Goal: Task Accomplishment & Management: Complete application form

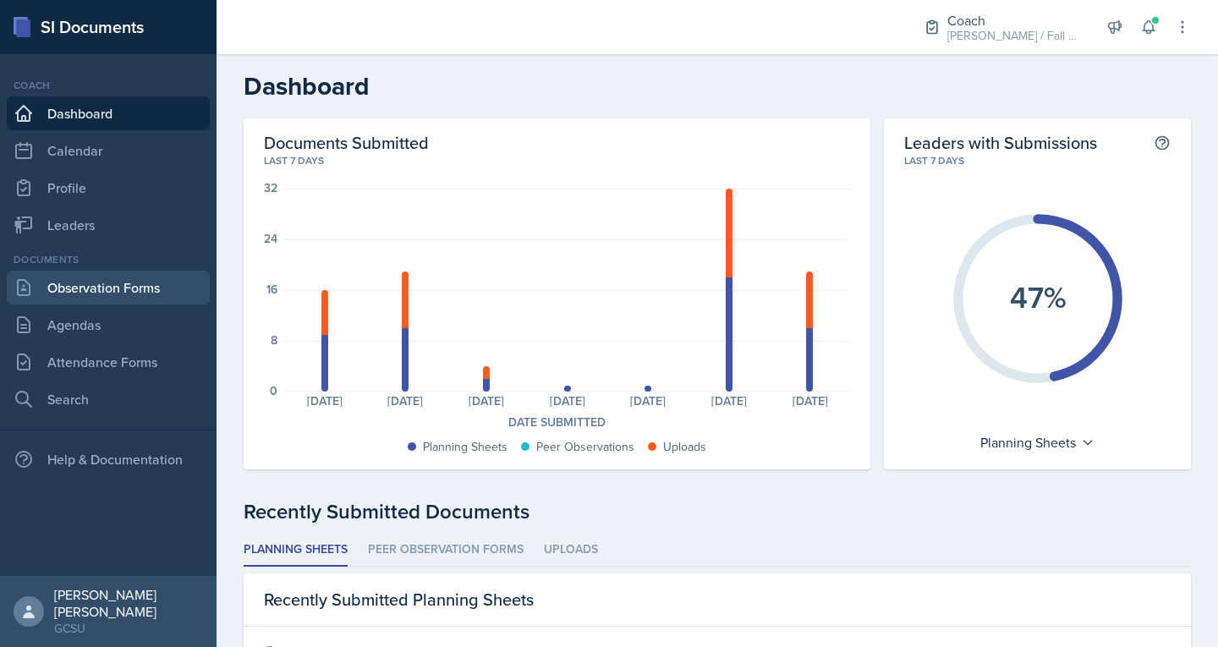
click at [142, 295] on link "Observation Forms" at bounding box center [108, 288] width 203 height 34
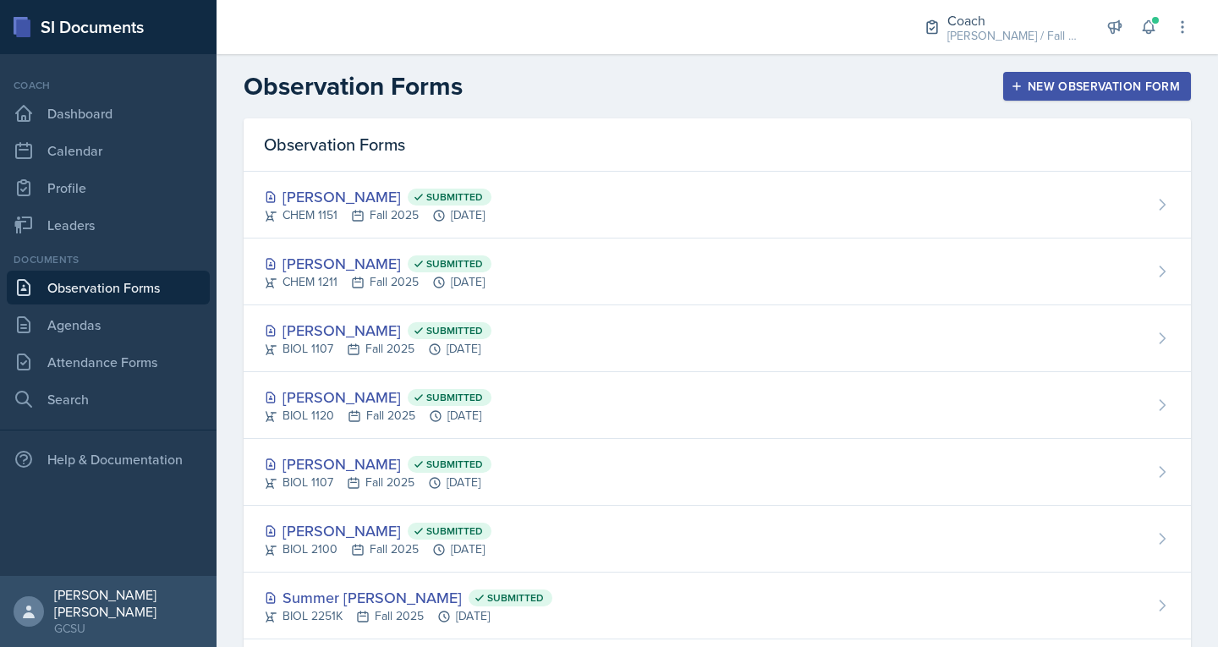
click at [1011, 85] on icon "button" at bounding box center [1017, 86] width 12 height 12
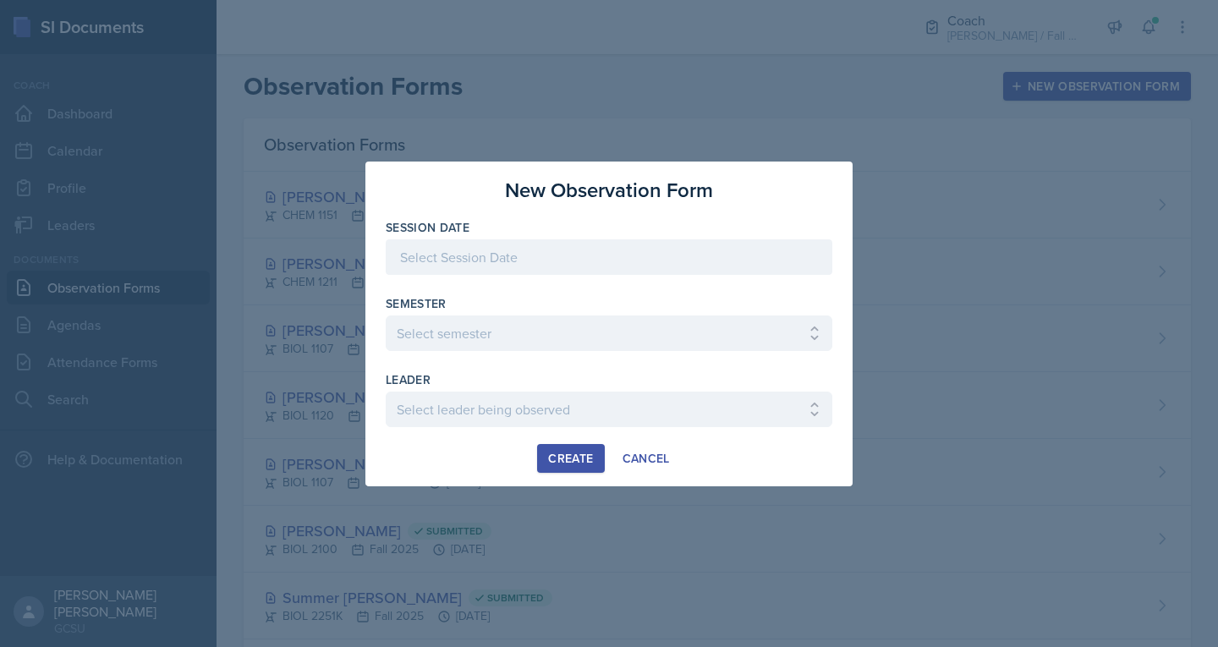
click at [516, 262] on div at bounding box center [609, 257] width 447 height 36
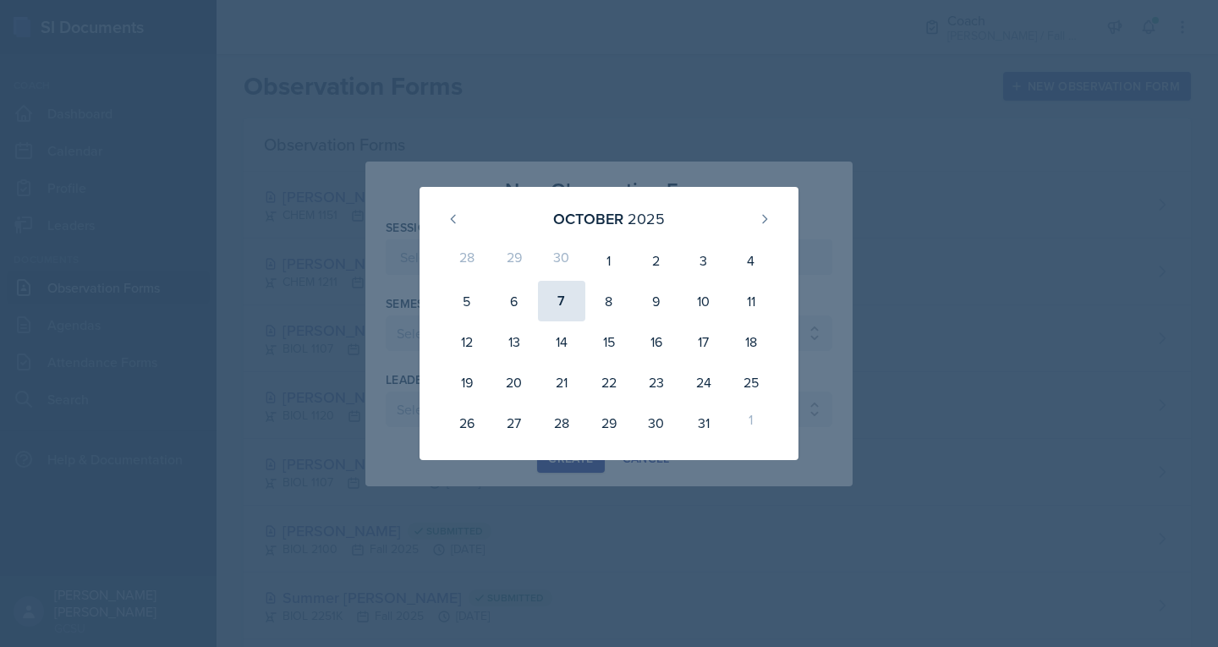
click at [567, 285] on div "7" at bounding box center [561, 301] width 47 height 41
type input "[DATE]"
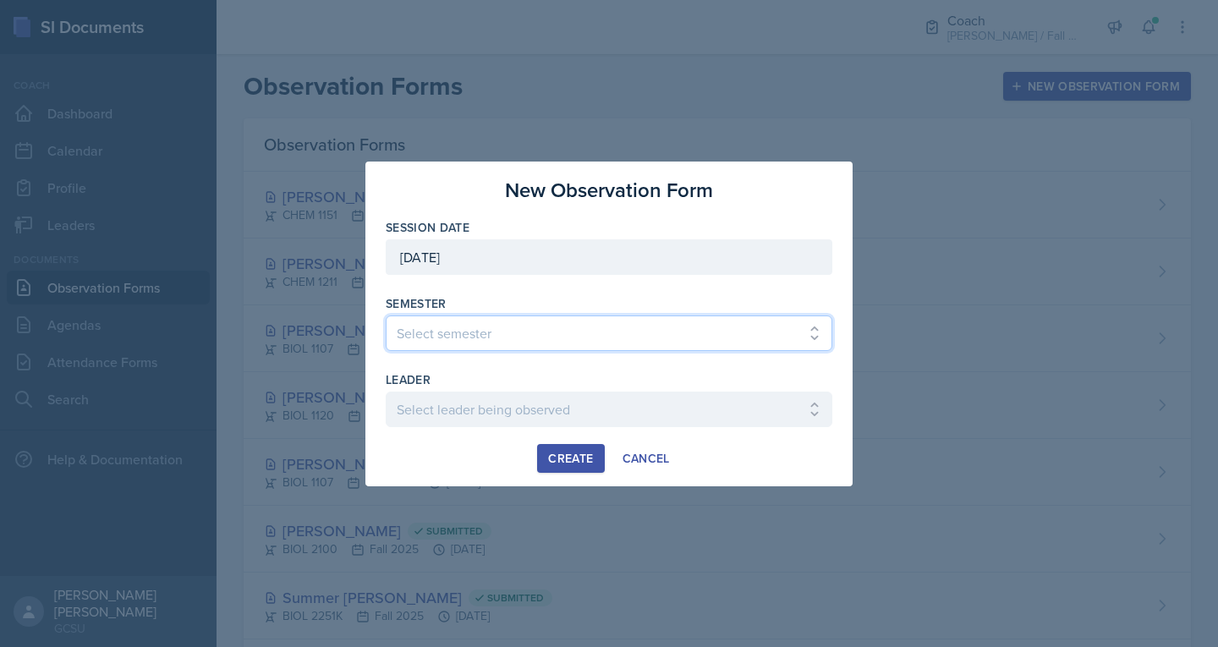
click at [518, 335] on select "Select semester All Spring 2020 Fall 2023 Spring 2019 Spring 2018 Fall 2017 Spr…" at bounding box center [609, 334] width 447 height 36
select select "986fdc3e-2246-4ffd-9cb8-78666de4ebed"
click at [386, 316] on select "Select semester All Spring 2020 Fall 2023 Spring 2019 Spring 2018 Fall 2017 Spr…" at bounding box center [609, 334] width 447 height 36
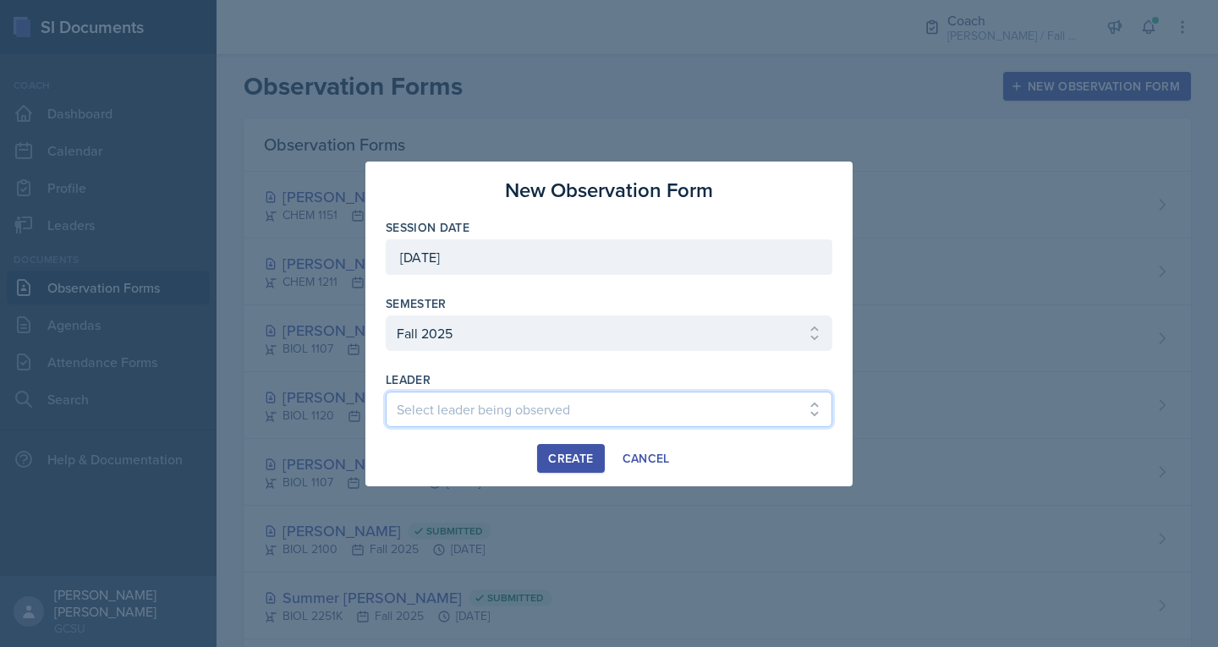
click at [439, 403] on select "Select leader being observed [PERSON_NAME] / MATH 1113 / [PERSON_NAME] [PERSON_…" at bounding box center [609, 410] width 447 height 36
select select "7237d789-c726-47e4-a362-3b9cd2fdcef6"
click at [386, 392] on select "Select leader being observed [PERSON_NAME] / MATH 1113 / [PERSON_NAME] [PERSON_…" at bounding box center [609, 410] width 447 height 36
click at [555, 452] on div "Create" at bounding box center [570, 459] width 45 height 14
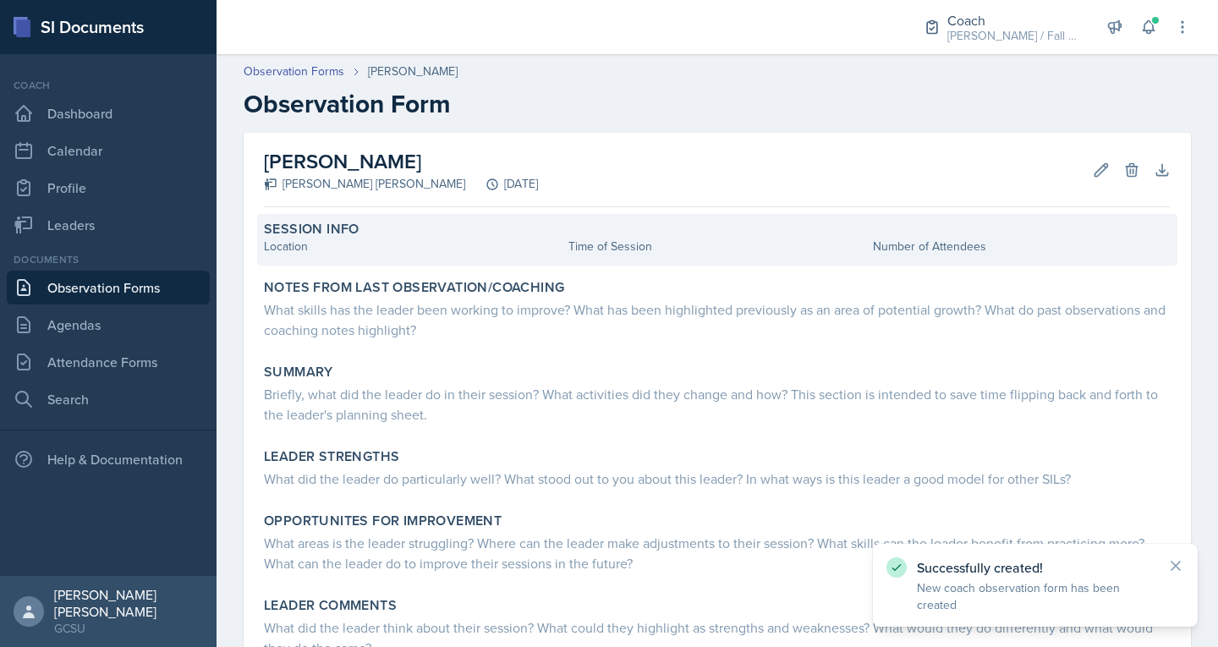
click at [360, 245] on div "Location" at bounding box center [413, 247] width 298 height 18
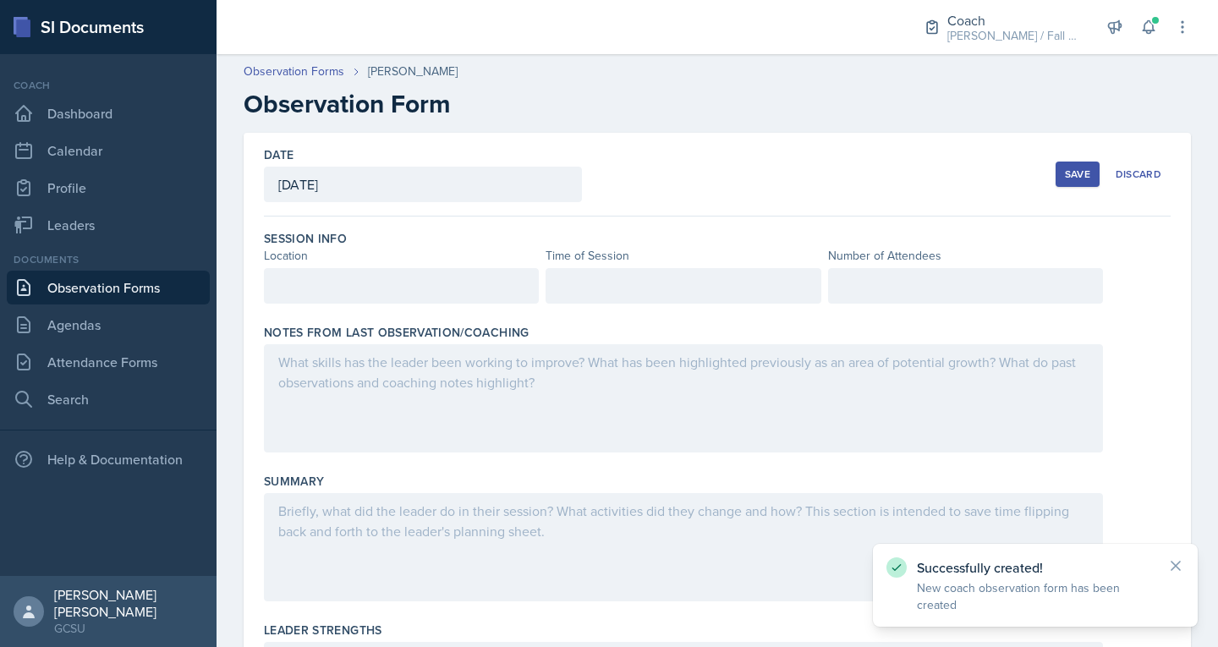
click at [349, 285] on div at bounding box center [401, 286] width 275 height 36
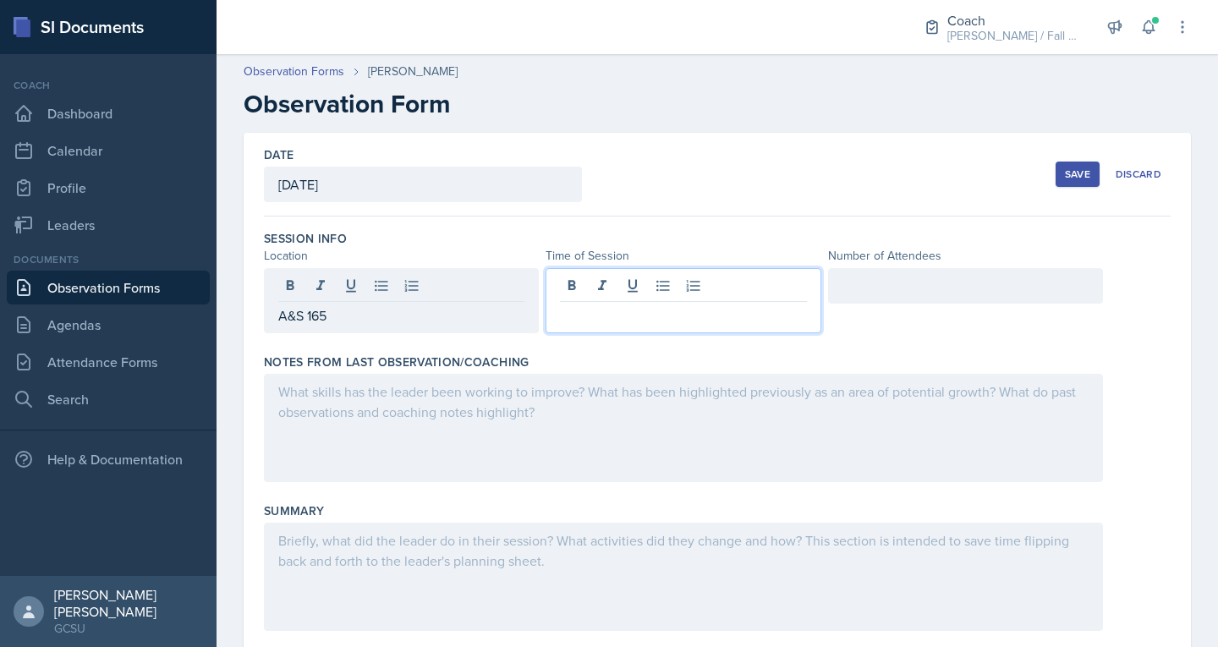
click at [687, 290] on div at bounding box center [683, 300] width 275 height 65
click at [880, 294] on div at bounding box center [965, 286] width 275 height 36
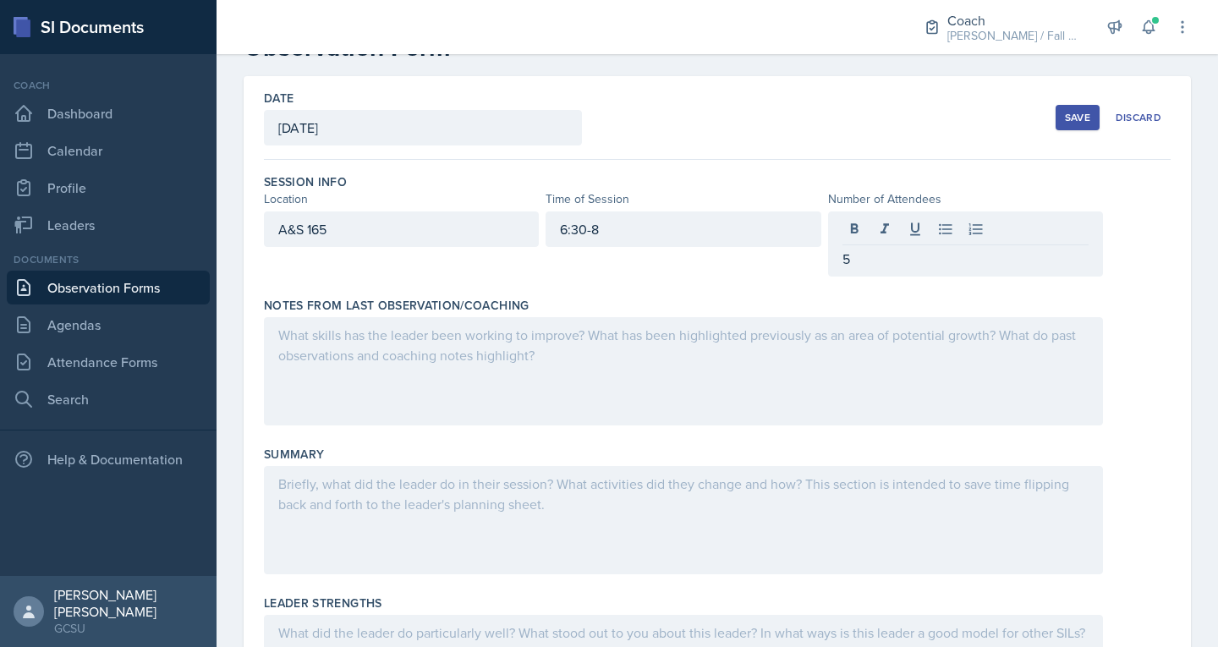
scroll to position [59, 0]
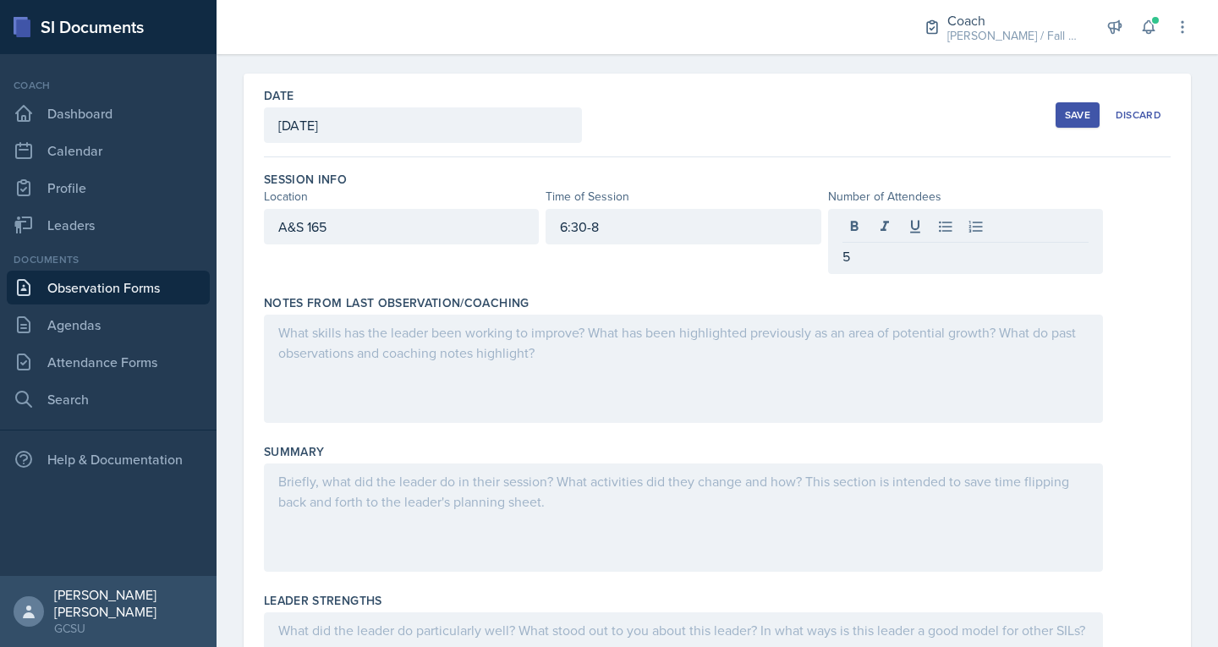
click at [481, 350] on div at bounding box center [683, 369] width 839 height 108
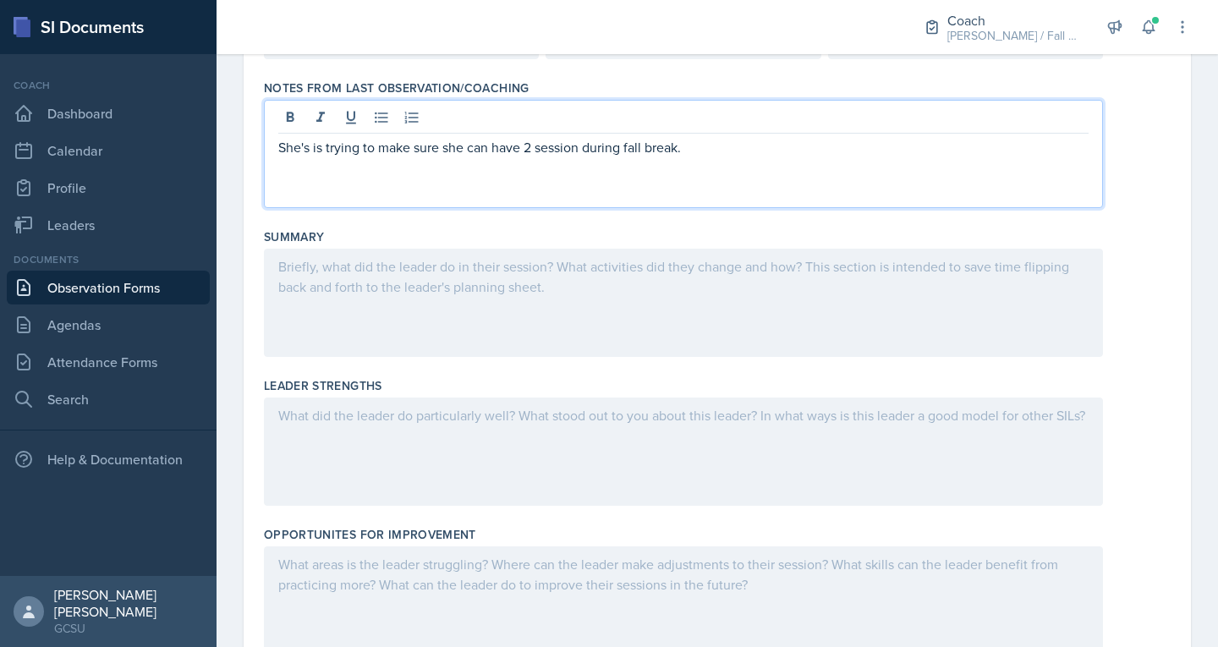
scroll to position [250, 0]
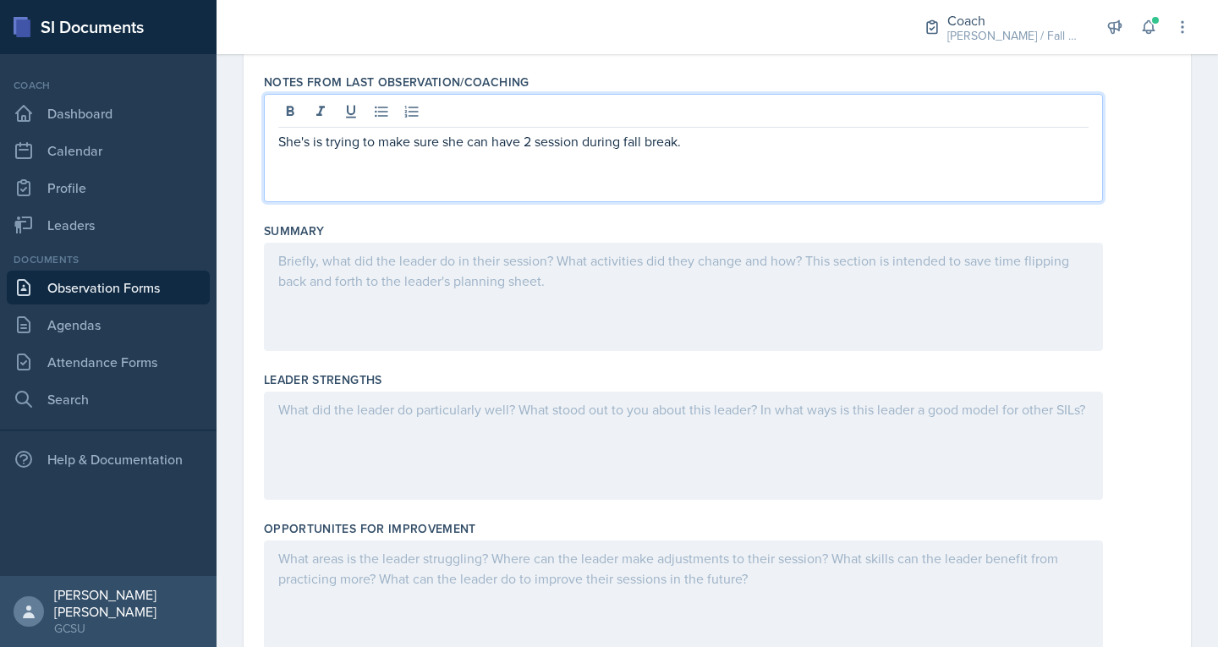
click at [472, 292] on div at bounding box center [683, 297] width 839 height 108
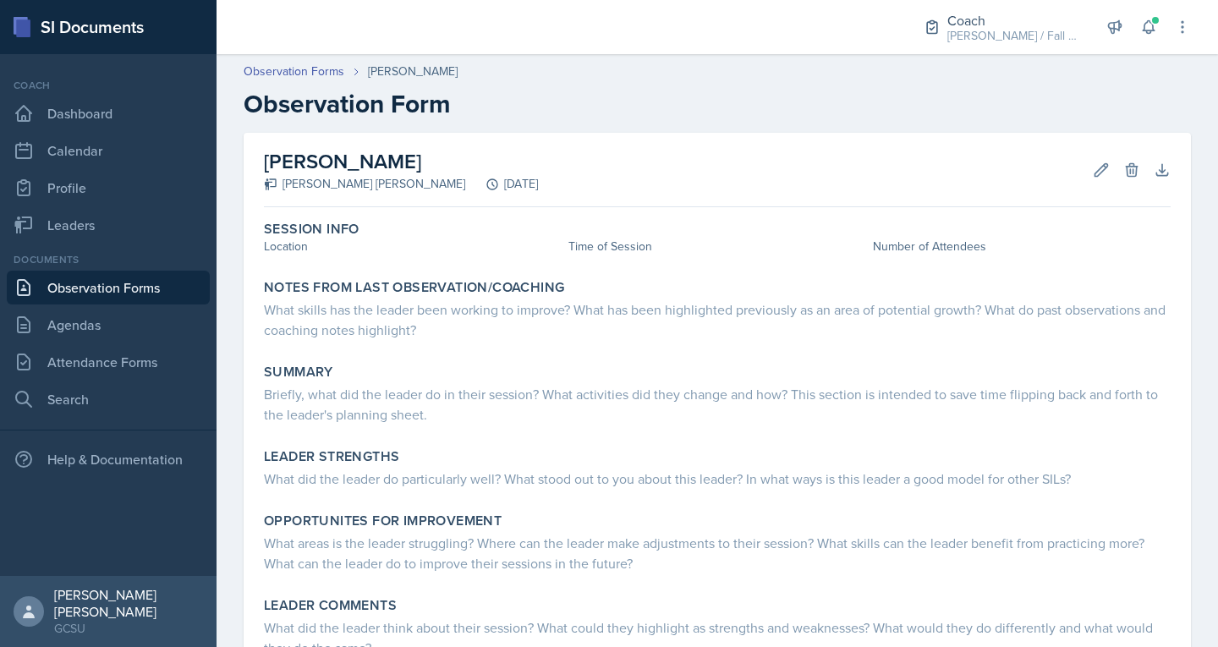
click at [152, 288] on link "Observation Forms" at bounding box center [108, 288] width 203 height 34
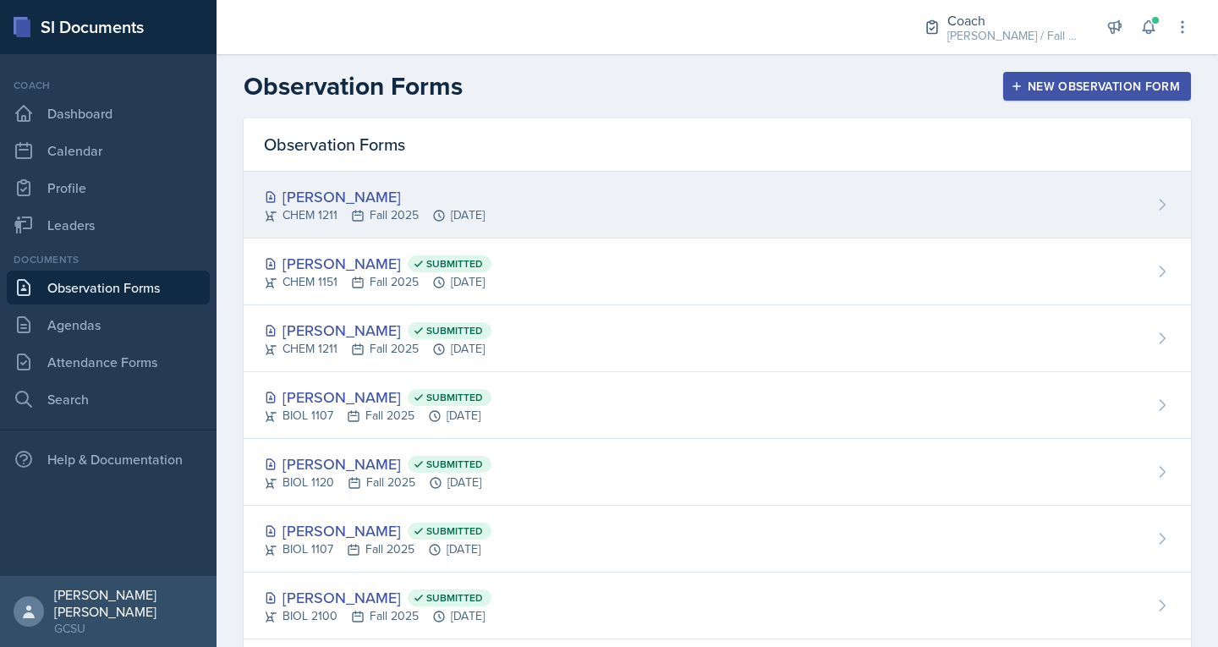
click at [400, 210] on div "CHEM 1211 Fall 2025 Oct 7th, 2025" at bounding box center [374, 215] width 221 height 18
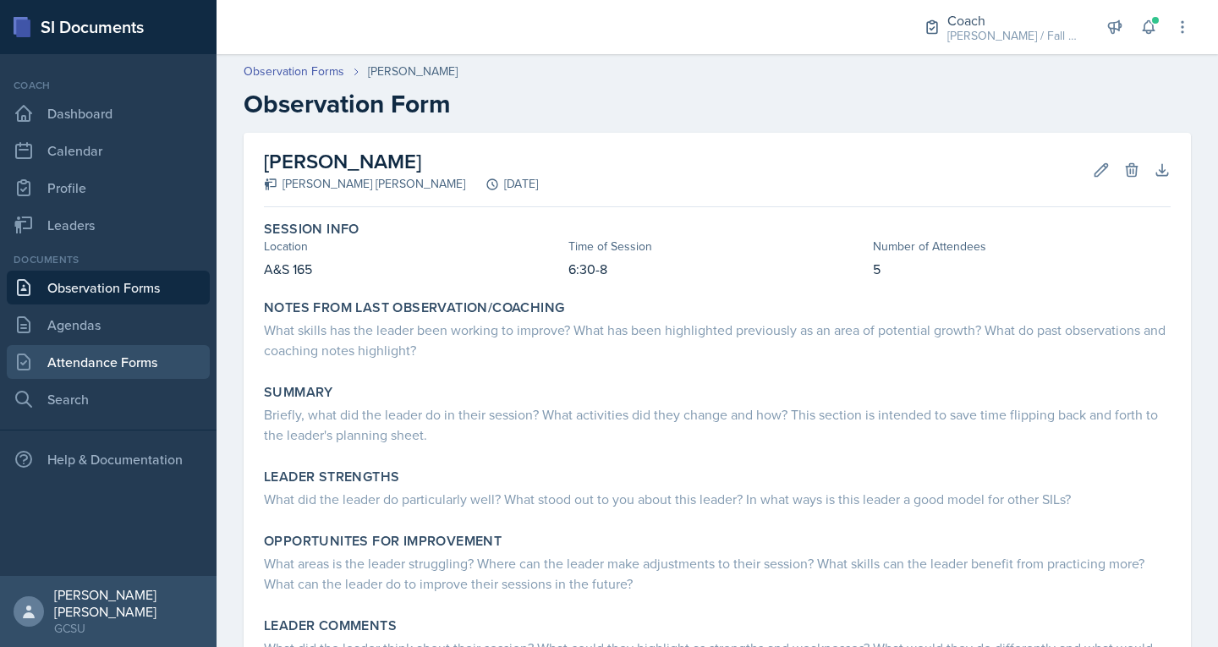
click at [35, 358] on link "Attendance Forms" at bounding box center [108, 362] width 203 height 34
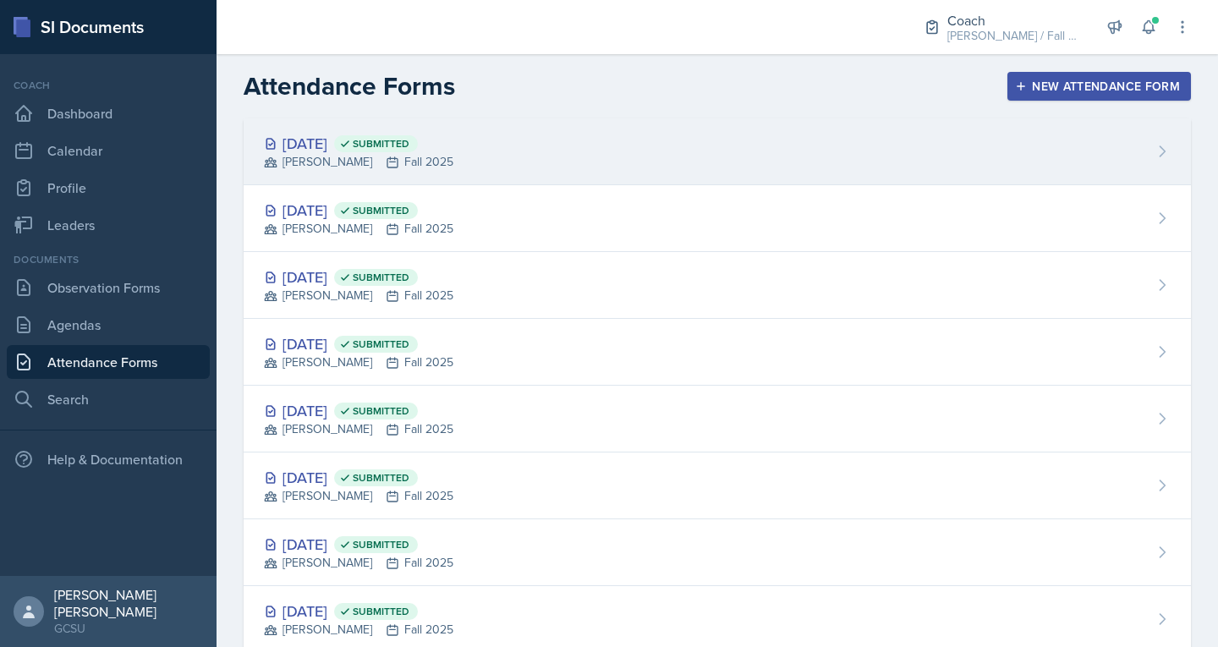
click at [371, 146] on div "Oct 6th, 2025 Submitted" at bounding box center [359, 143] width 190 height 23
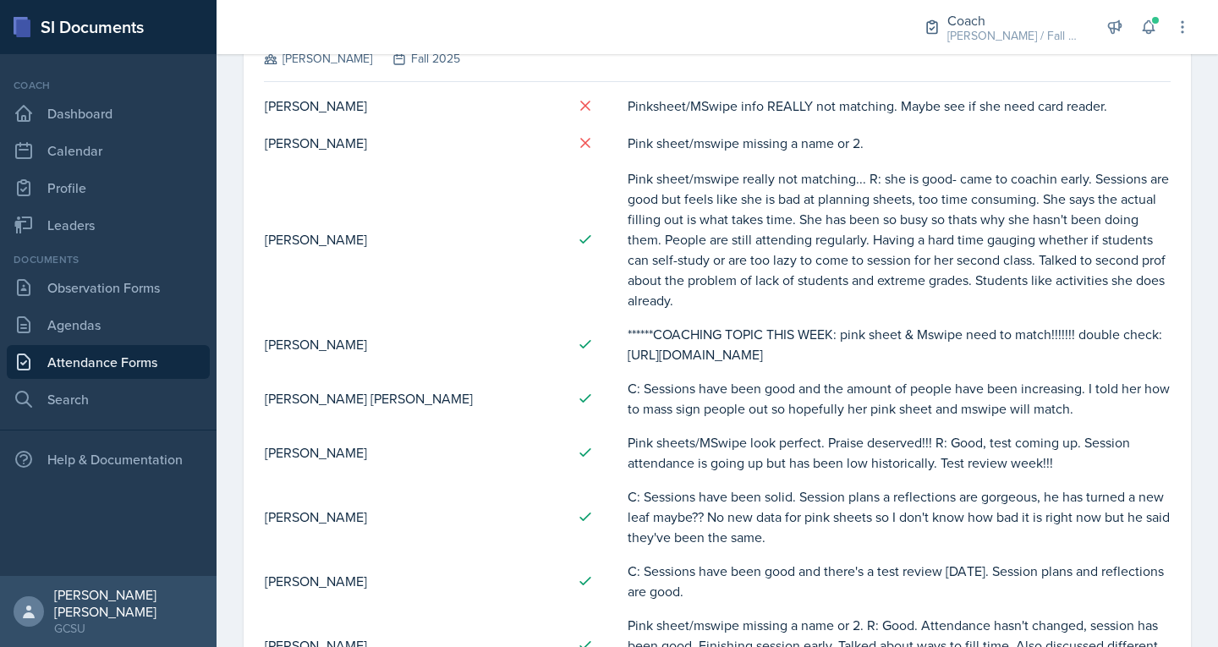
scroll to position [129, 0]
click at [133, 356] on link "Attendance Forms" at bounding box center [108, 362] width 203 height 34
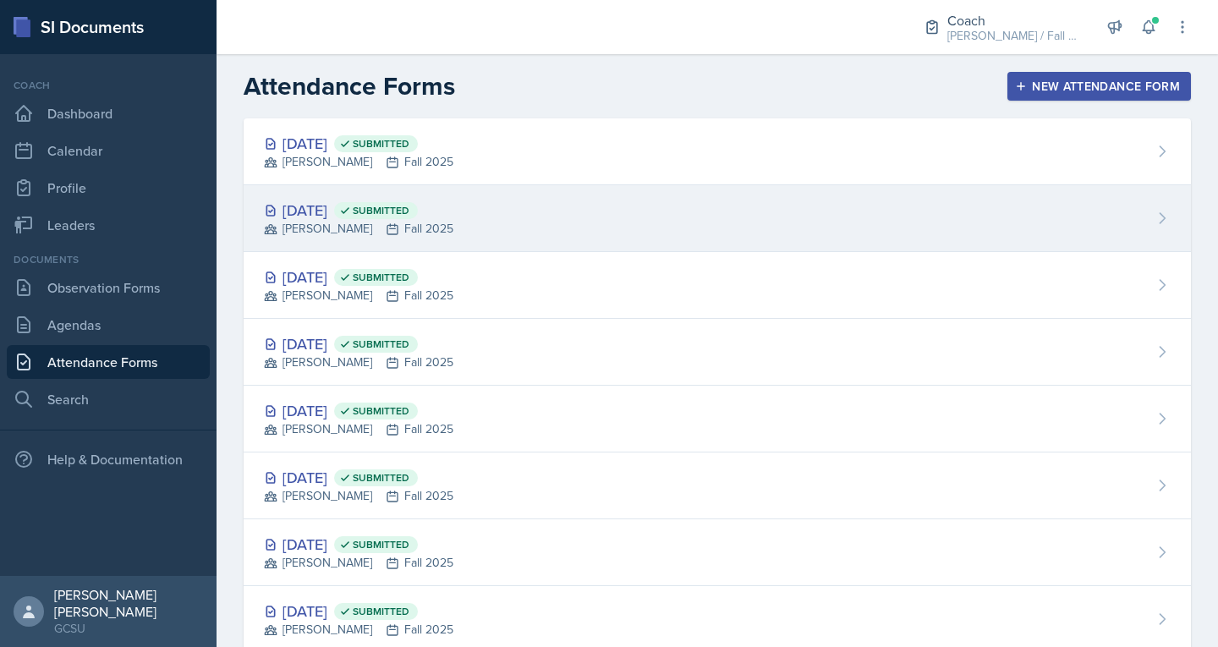
click at [353, 218] on div "Sep 29th, 2025 Submitted" at bounding box center [359, 210] width 190 height 23
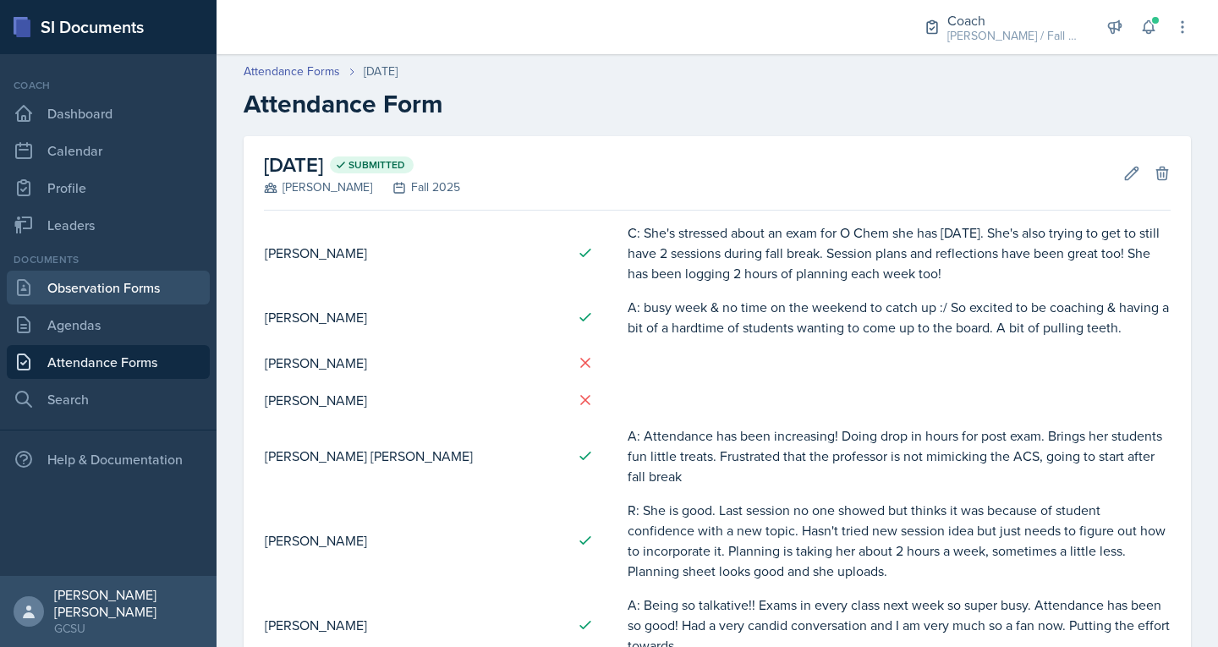
click at [151, 289] on link "Observation Forms" at bounding box center [108, 288] width 203 height 34
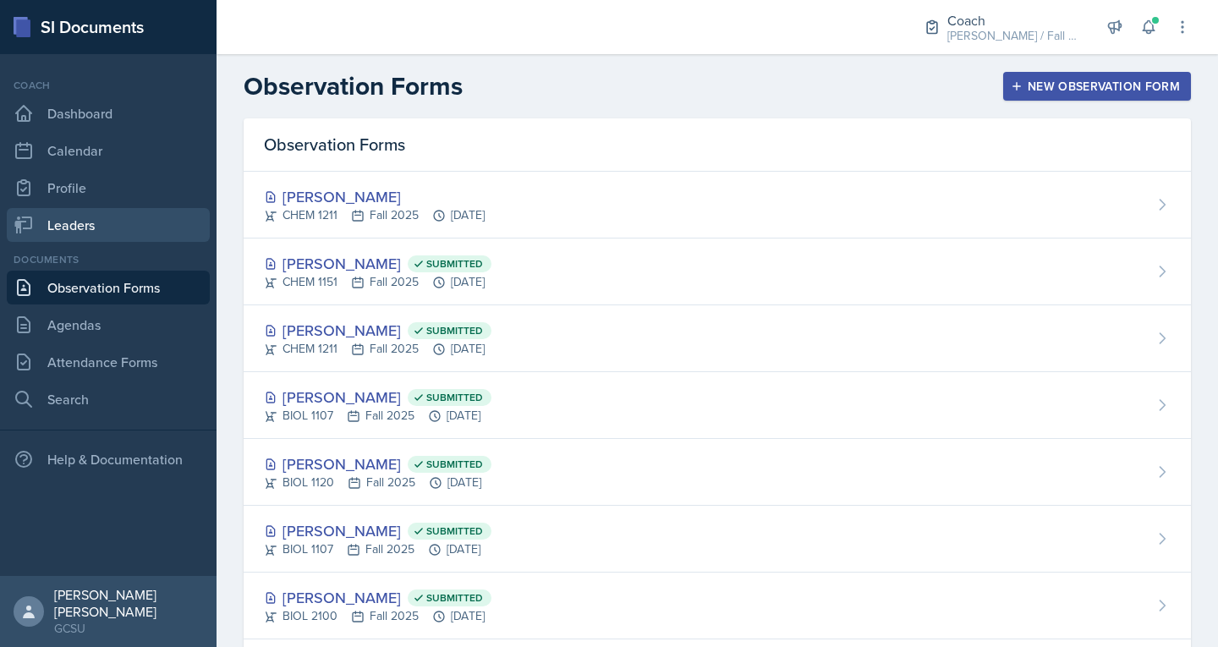
click at [95, 217] on link "Leaders" at bounding box center [108, 225] width 203 height 34
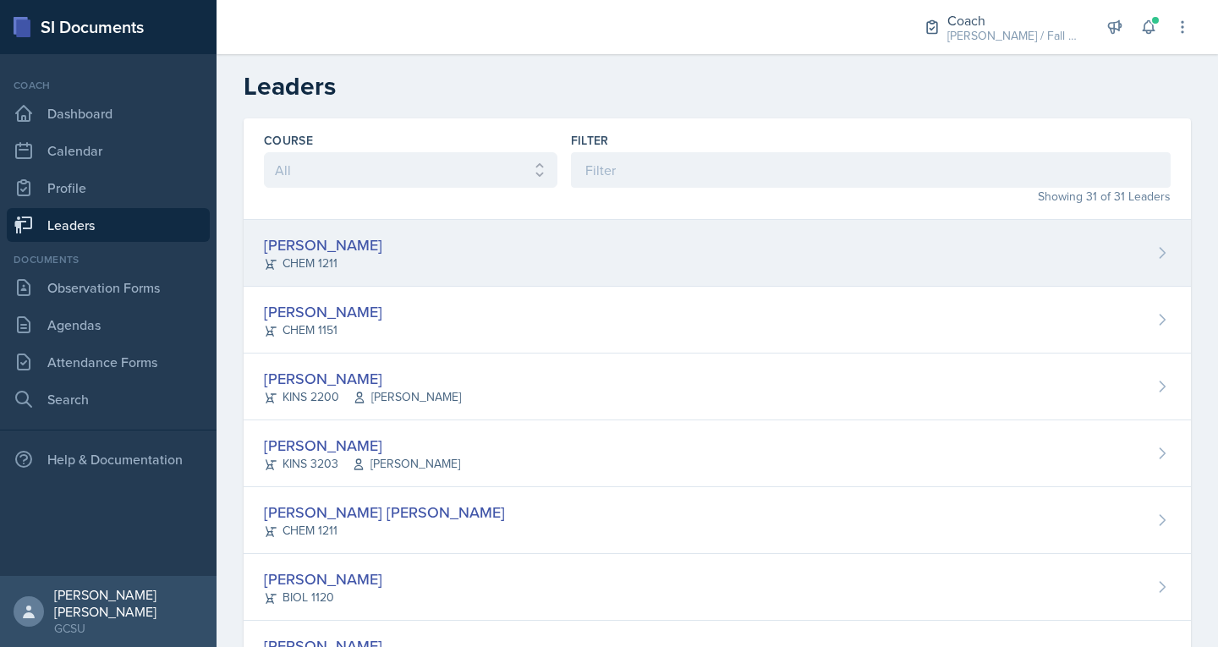
click at [365, 276] on div "Lucy Artime CHEM 1211" at bounding box center [718, 253] width 948 height 67
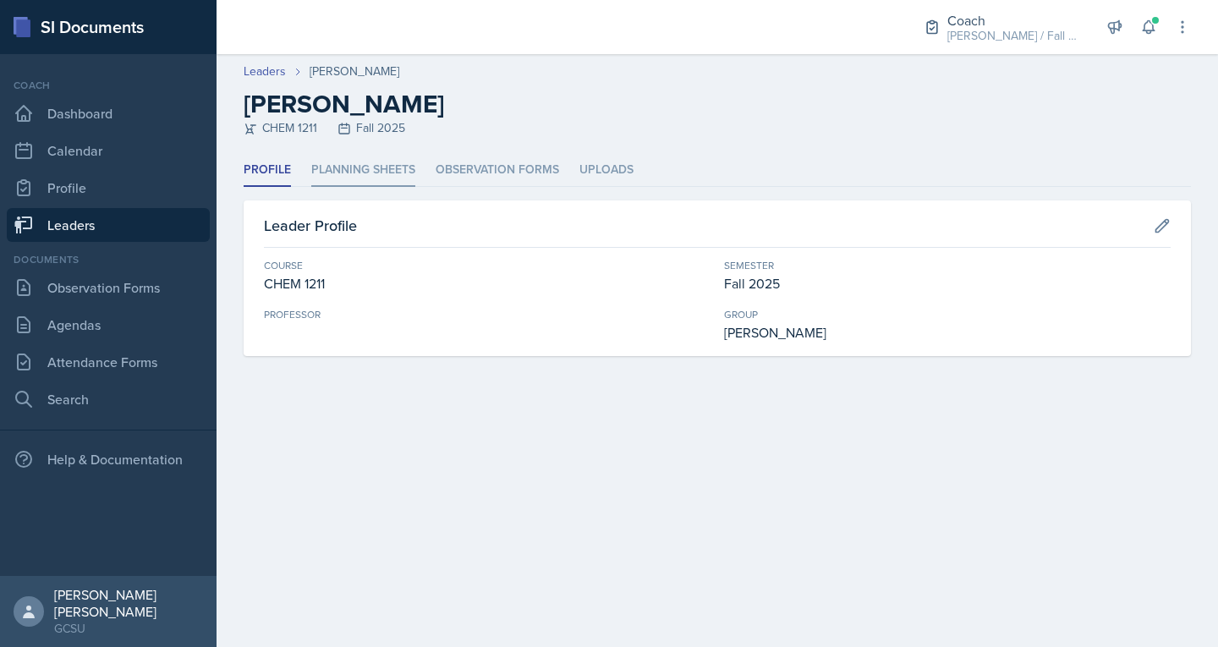
click at [350, 175] on li "Planning Sheets" at bounding box center [363, 170] width 104 height 33
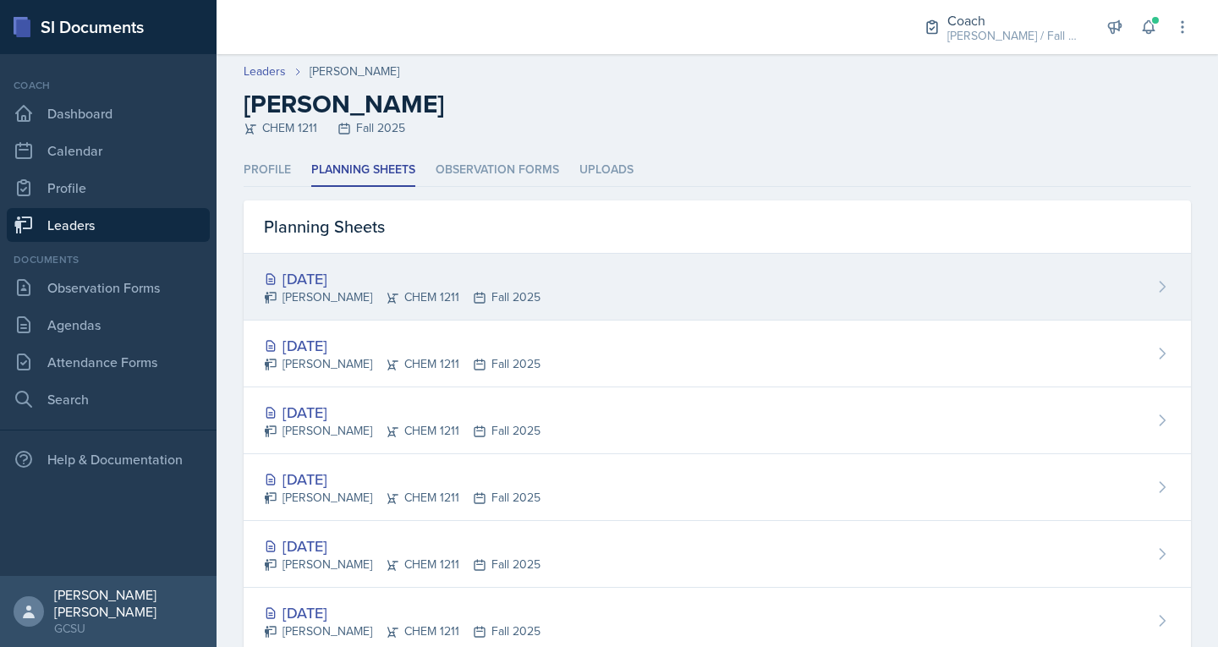
click at [335, 288] on div "[DATE]" at bounding box center [402, 278] width 277 height 23
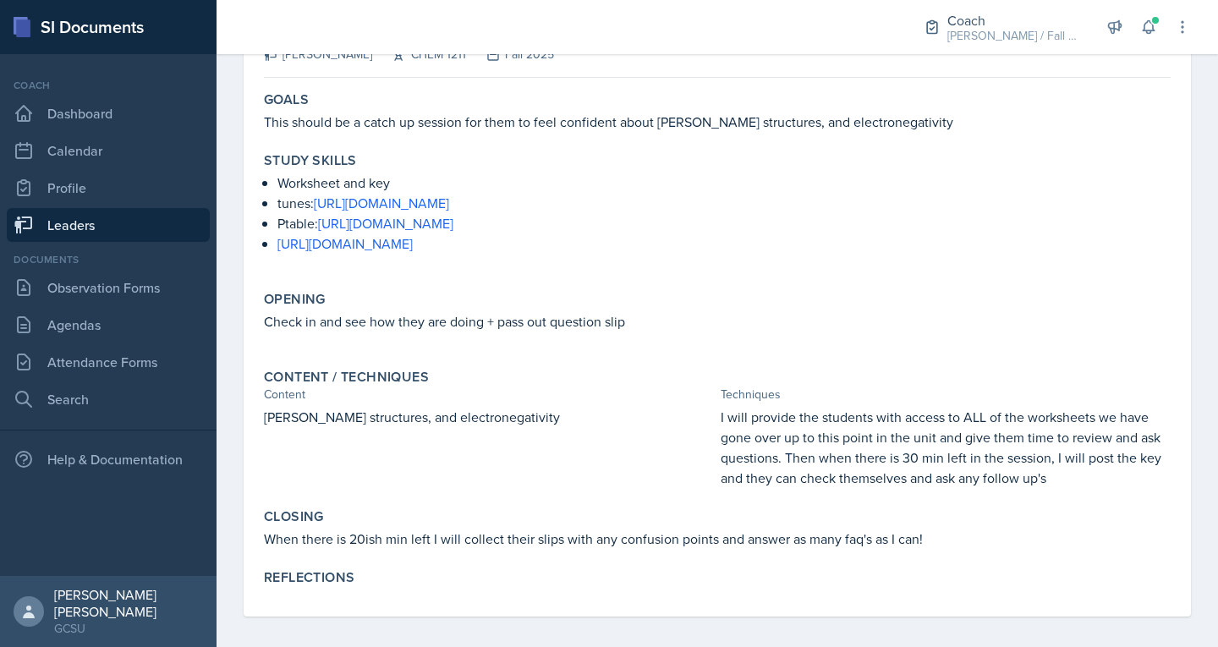
scroll to position [157, 0]
